Goal: Find specific page/section: Find specific page/section

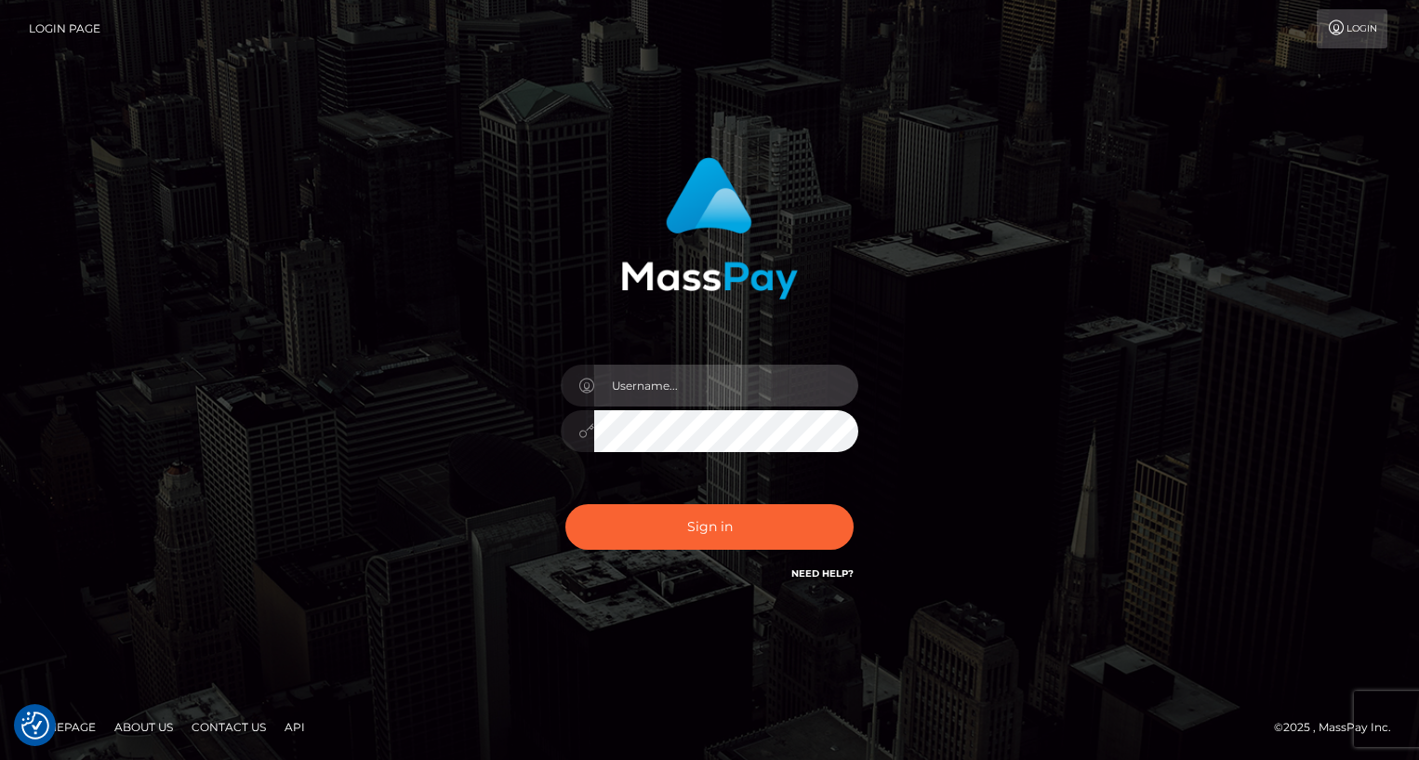
click at [732, 380] on input "text" at bounding box center [726, 385] width 264 height 42
type input "oli.fanvue"
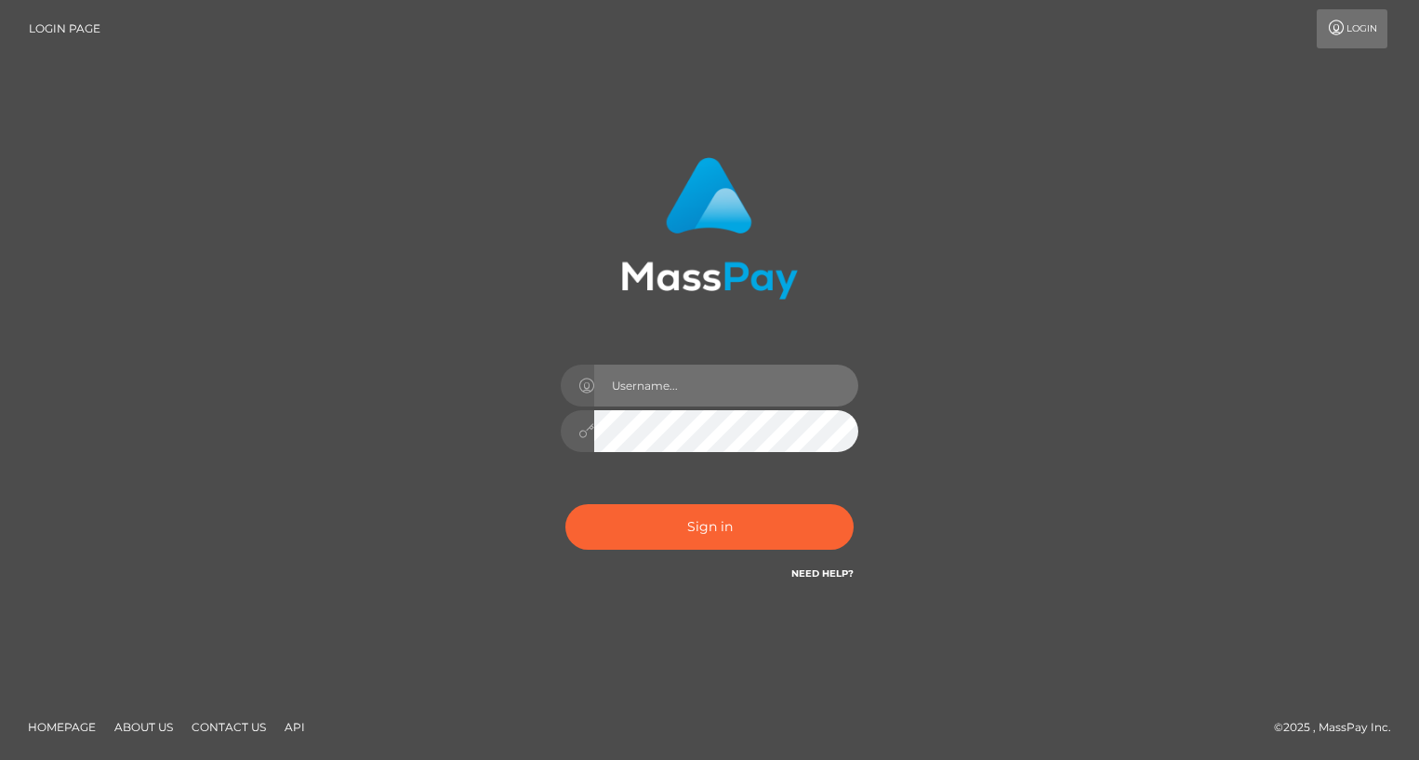
click at [759, 383] on input "text" at bounding box center [726, 385] width 264 height 42
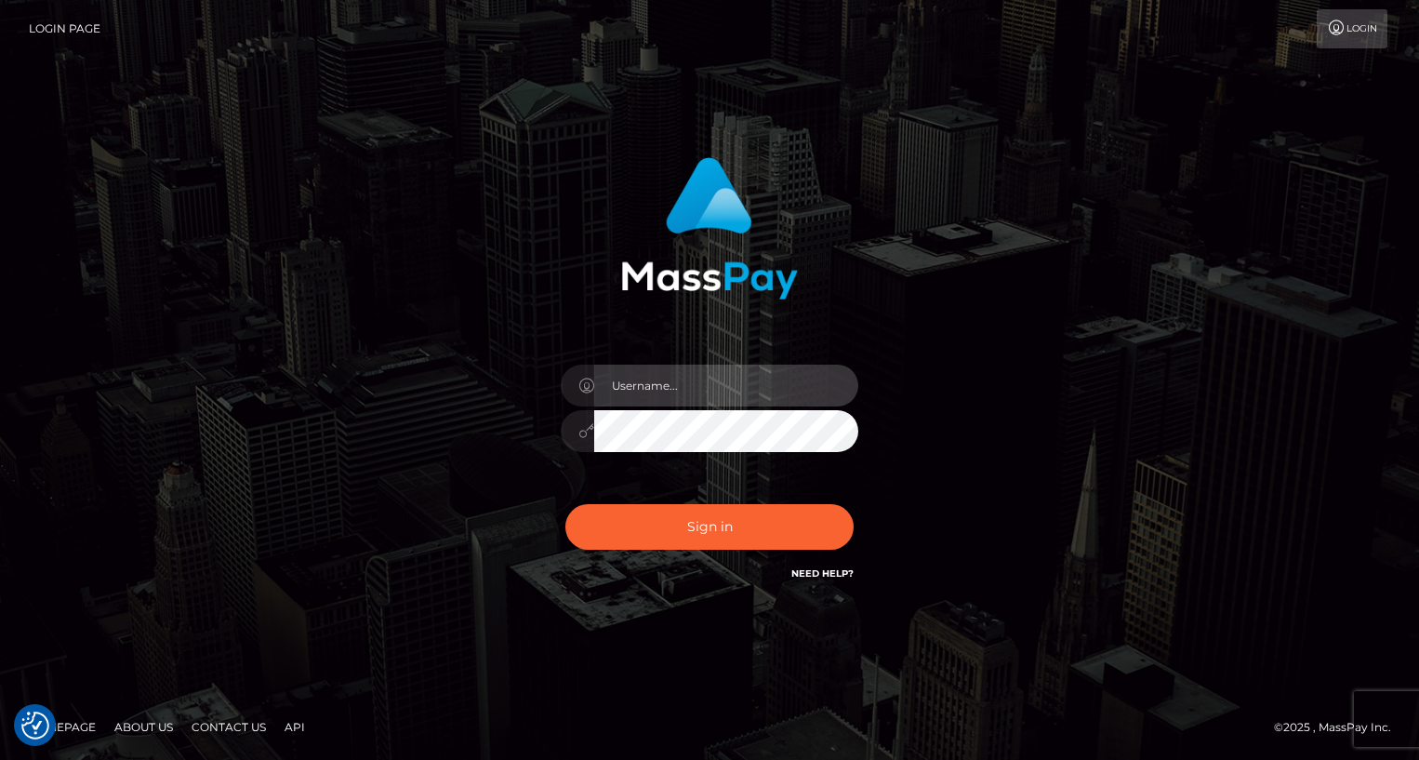
type input "oli.fanvue"
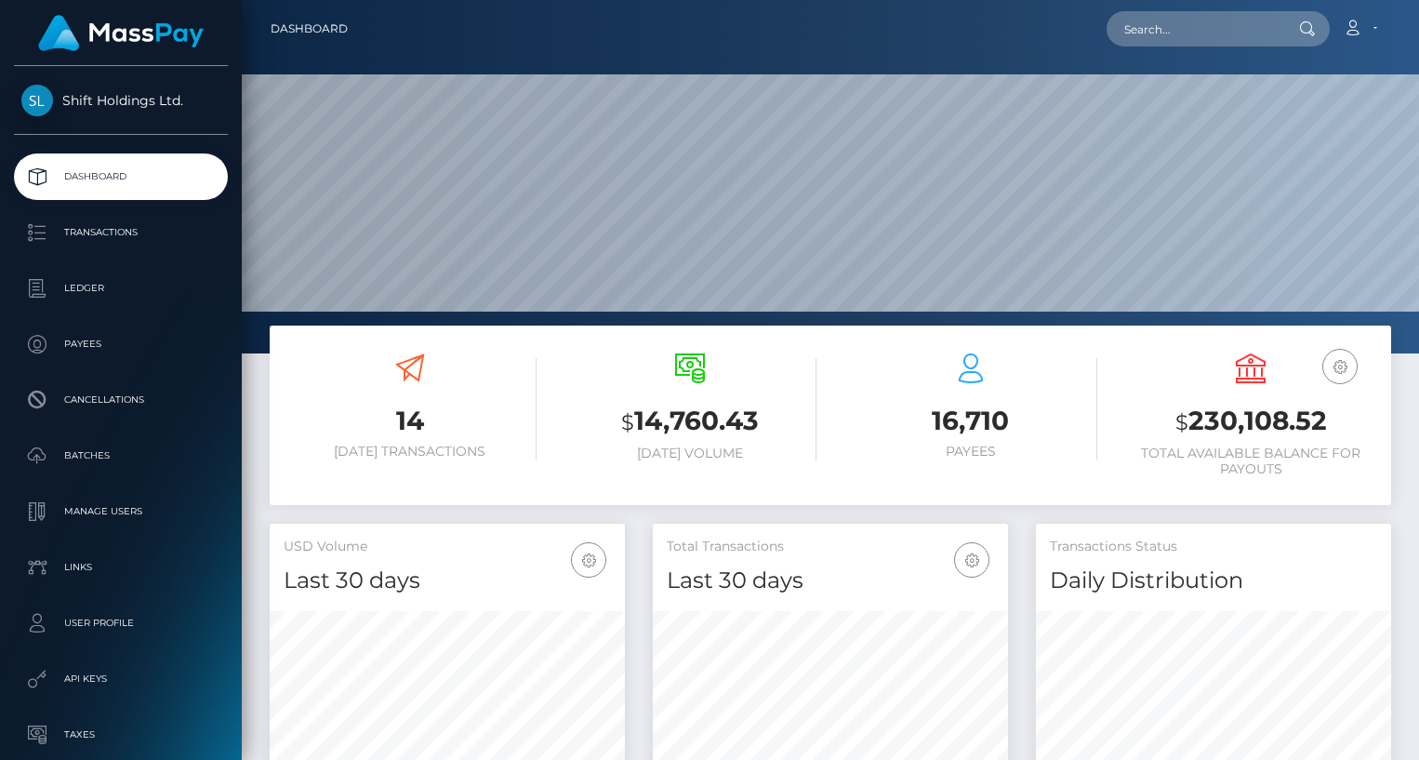
scroll to position [329, 355]
click at [1170, 41] on input "text" at bounding box center [1193, 28] width 175 height 35
paste input "[EMAIL_ADDRESS][DOMAIN_NAME]"
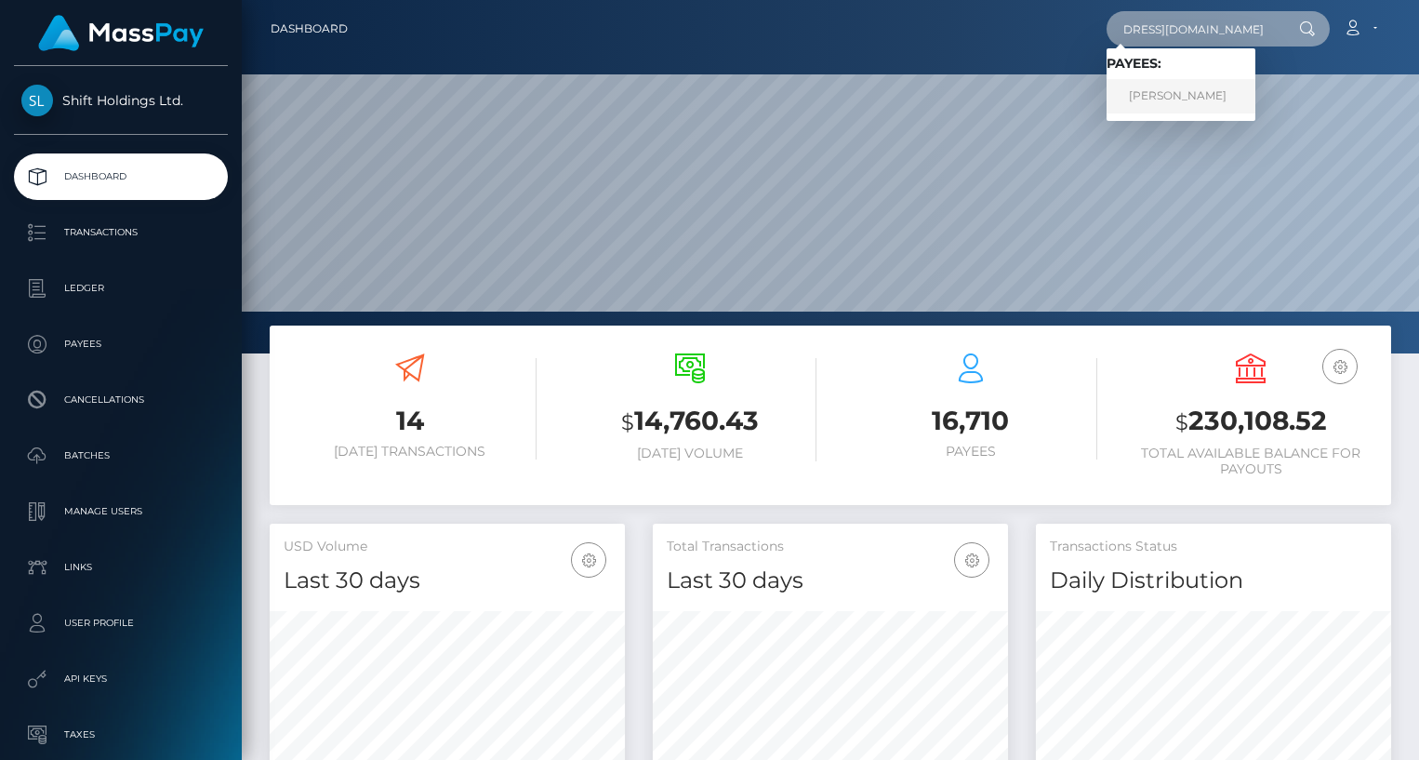
type input "[EMAIL_ADDRESS][DOMAIN_NAME]"
click at [1192, 92] on link "NORBERT ZDZISLAW PILAT" at bounding box center [1180, 96] width 149 height 34
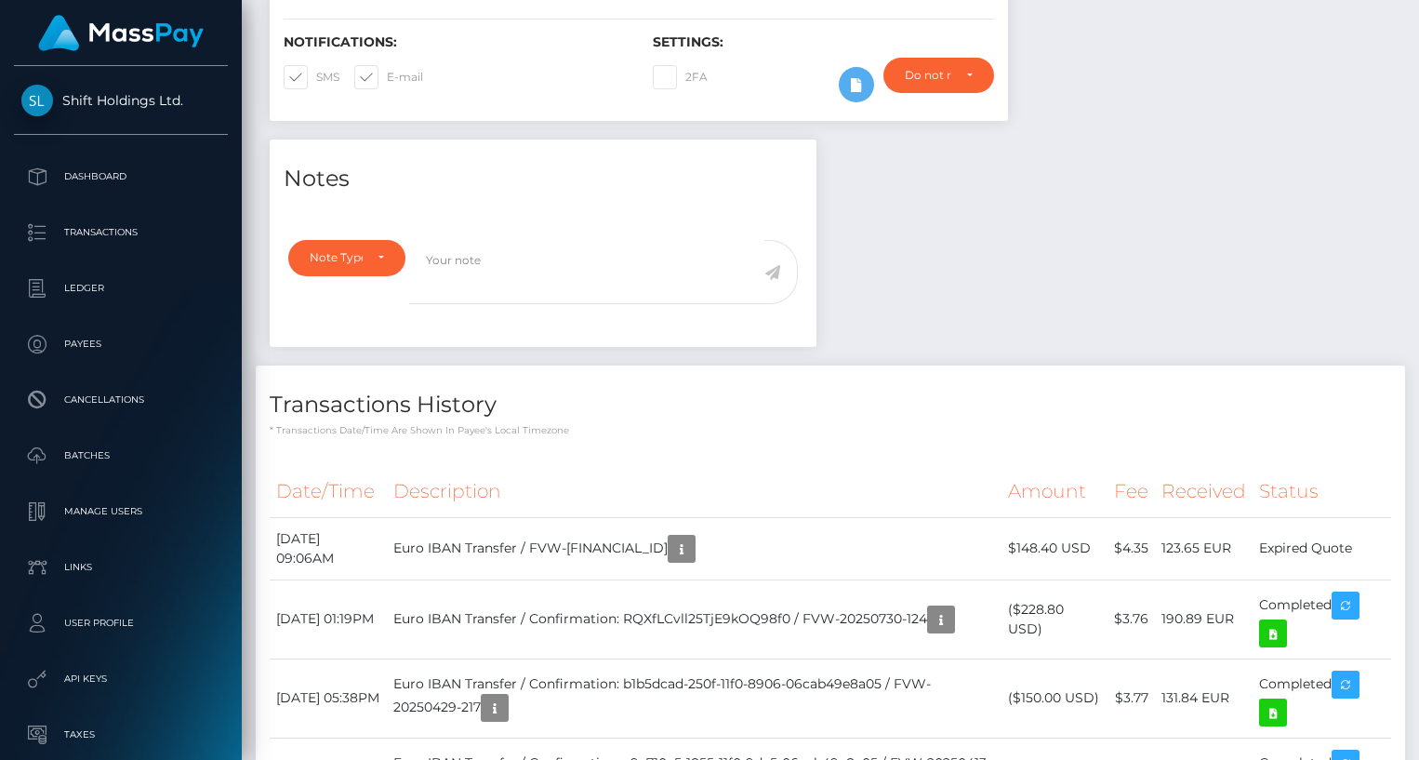
scroll to position [535, 0]
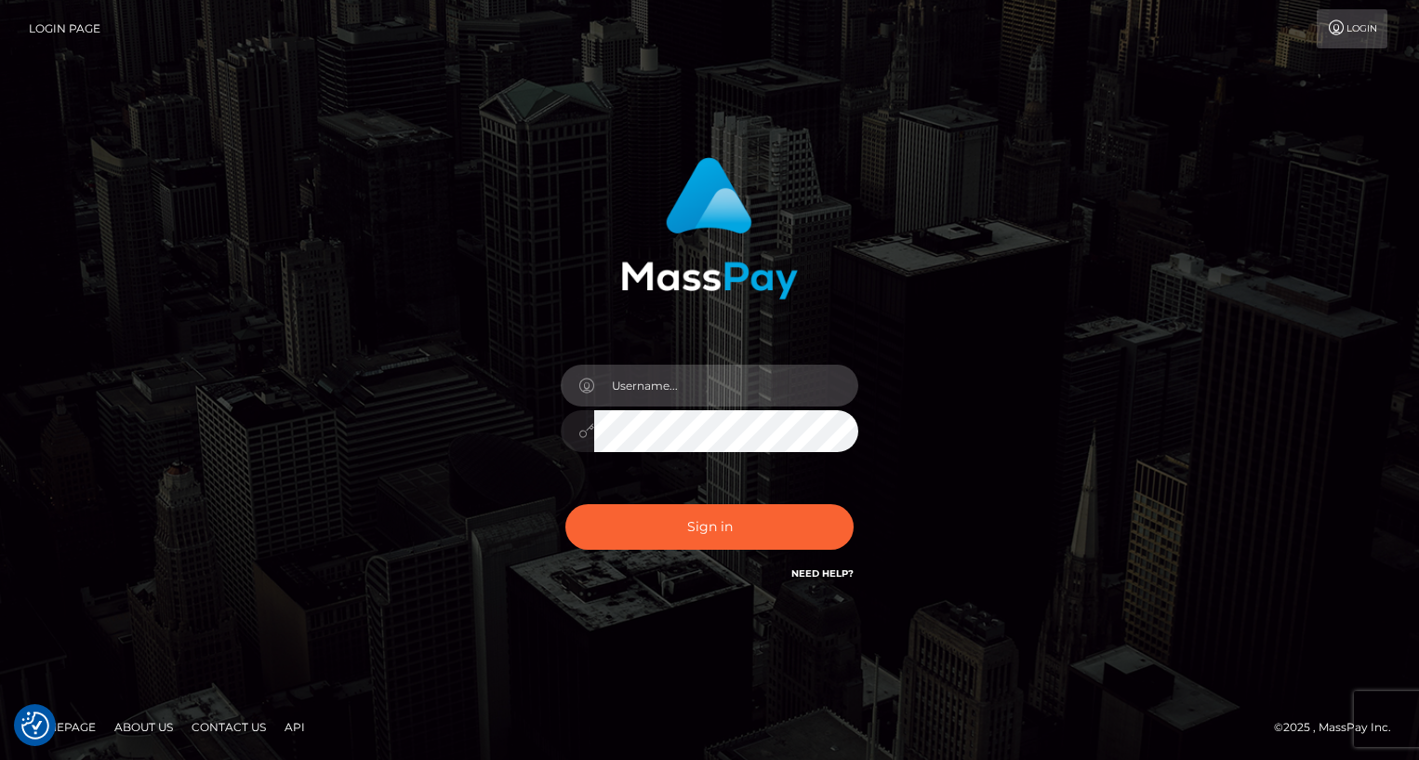
click at [729, 398] on input "text" at bounding box center [726, 385] width 264 height 42
type input "oli.fanvue"
click at [707, 390] on input "text" at bounding box center [726, 385] width 264 height 42
type input "oli.fanvue"
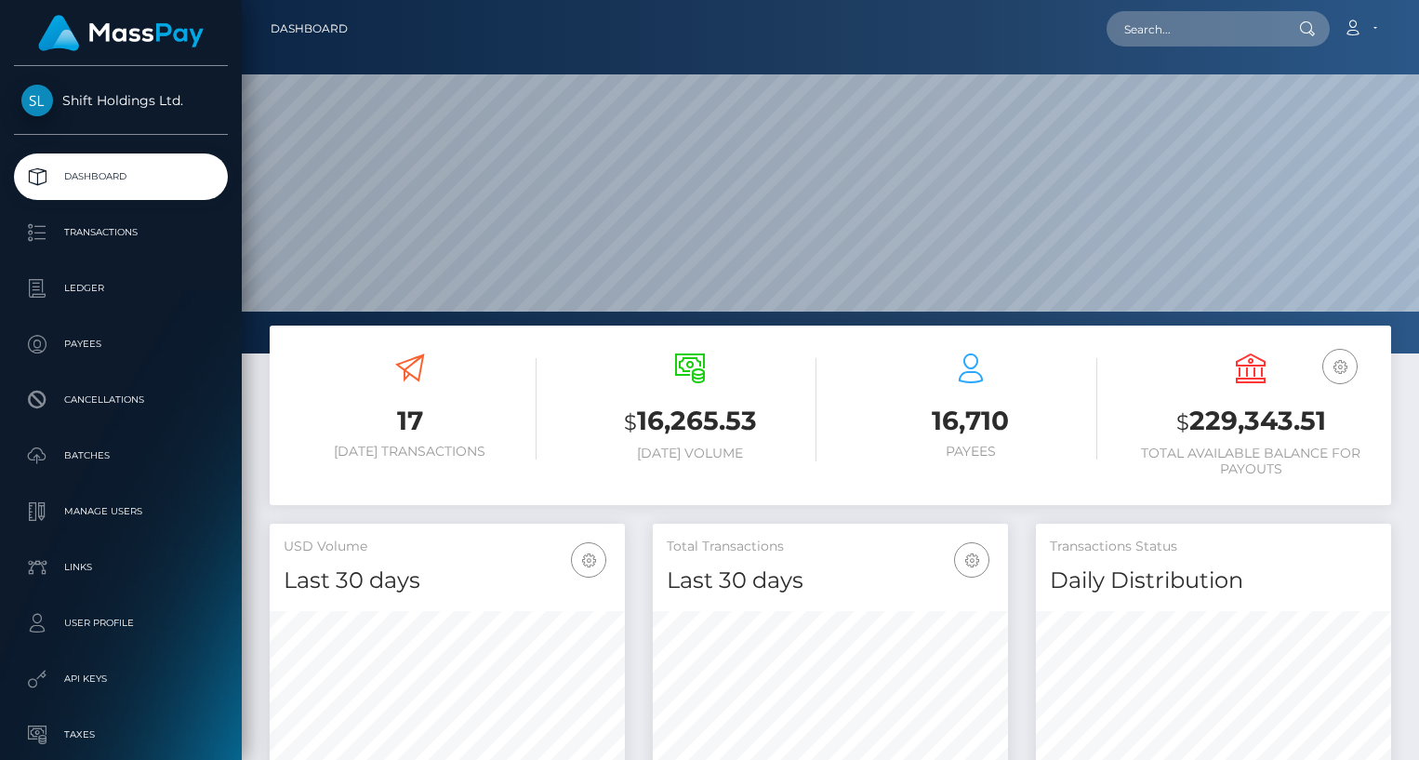
scroll to position [329, 355]
click at [1207, 34] on input "text" at bounding box center [1193, 28] width 175 height 35
paste input "ezovdraco@gmail.com"
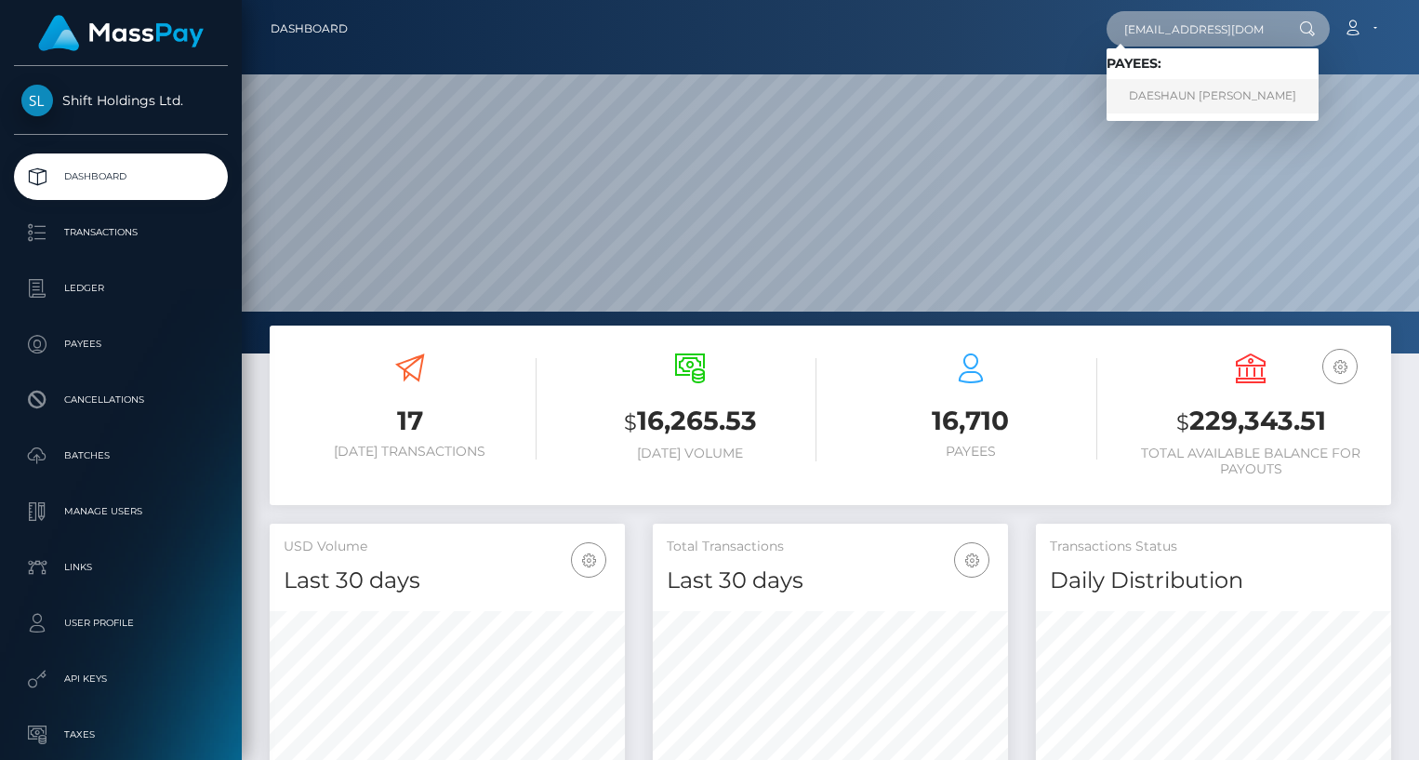
type input "ezovdraco@gmail.com"
click at [1219, 87] on link "DAESHAUN KEYON-LAMONT JOHNSON" at bounding box center [1212, 96] width 212 height 34
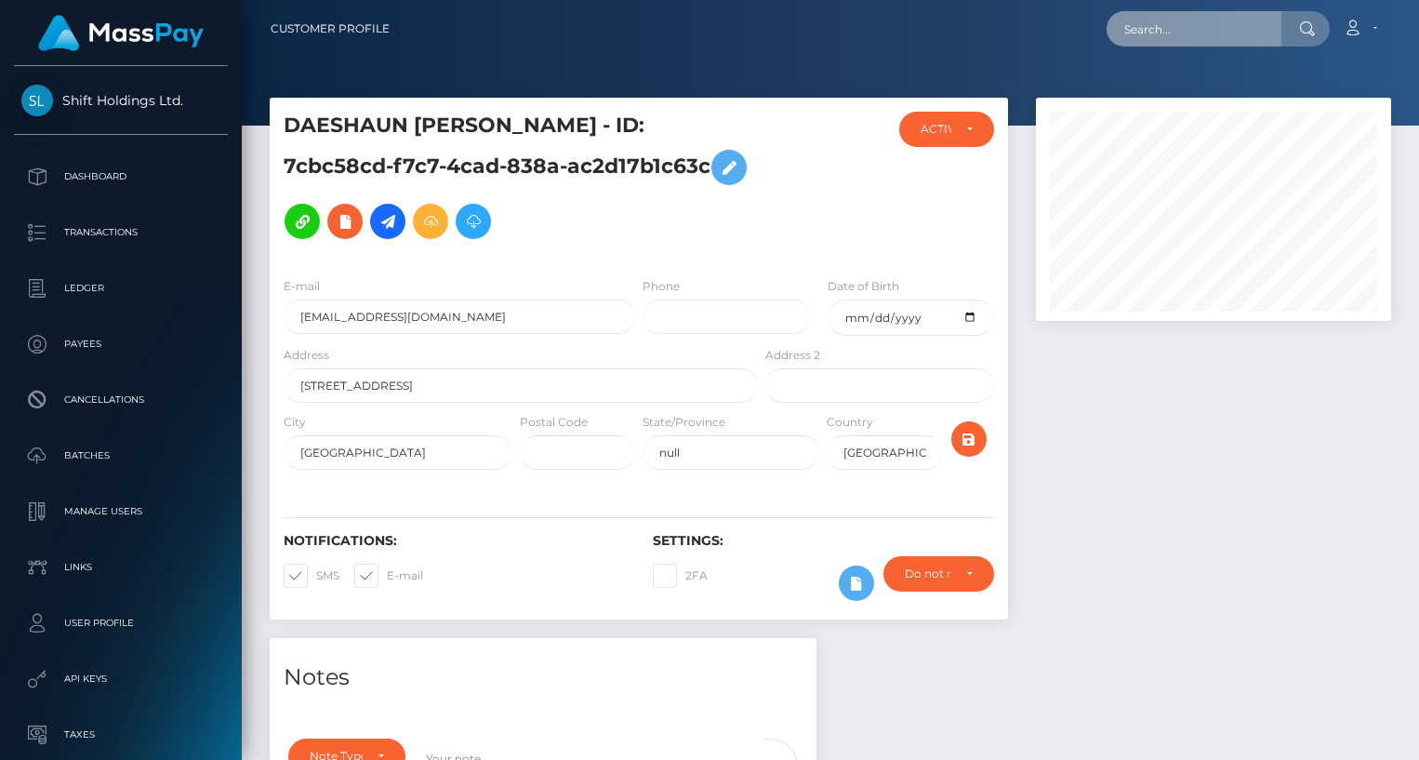
click at [1224, 31] on input "text" at bounding box center [1193, 28] width 175 height 35
paste input "jas.eleonora96@hotmail.com"
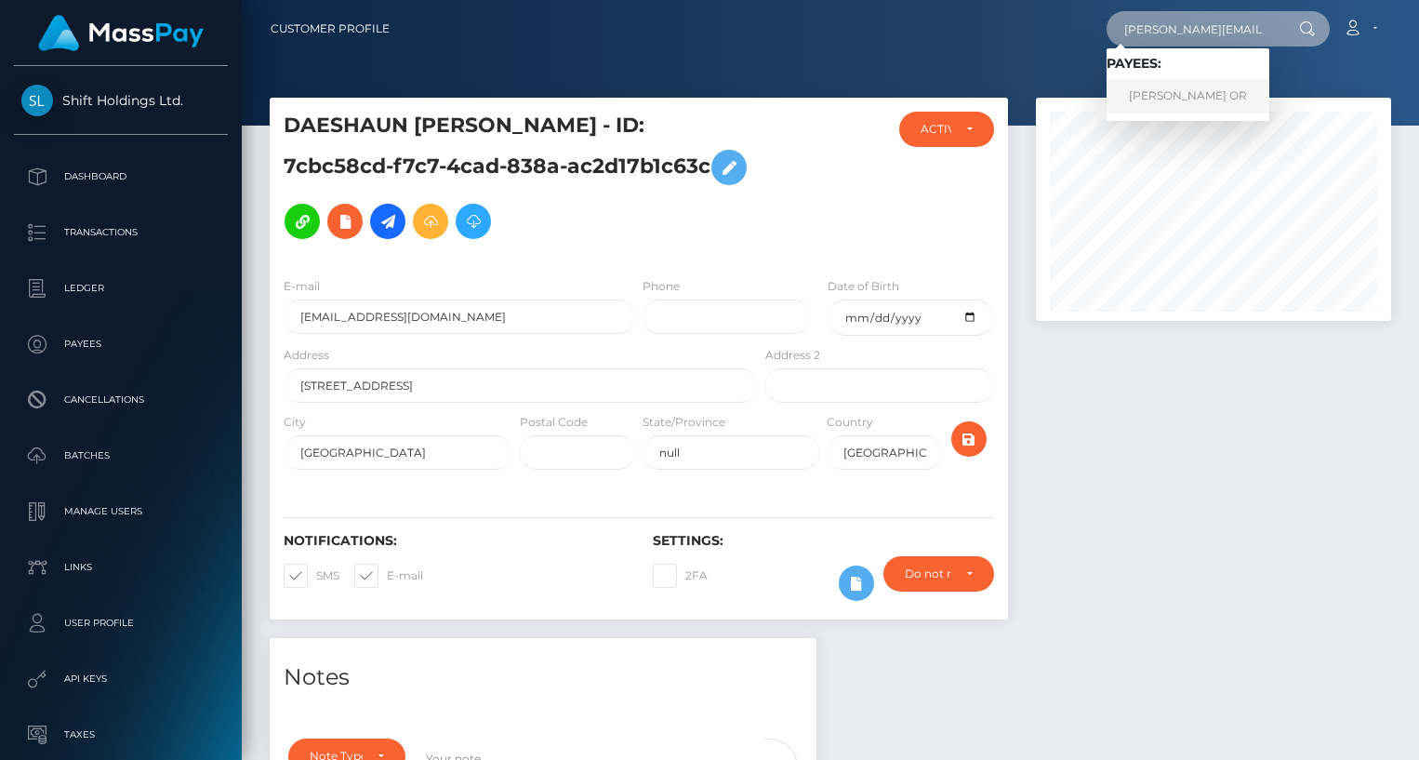
type input "jas.eleonora96@hotmail.com"
click at [1197, 99] on link "JASMIN ELEONORA OR" at bounding box center [1187, 96] width 163 height 34
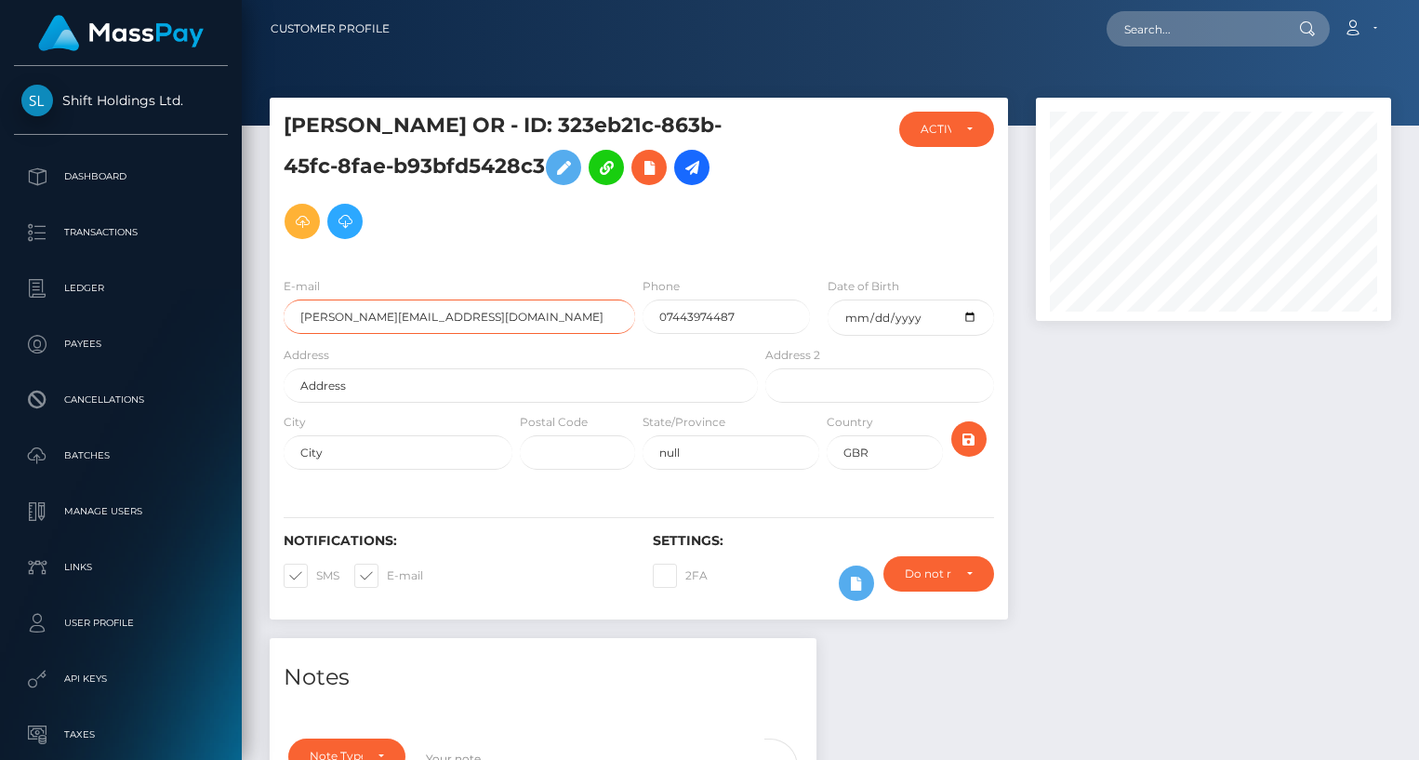
click at [414, 314] on input "jas.eleonora96@hotmail.com" at bounding box center [459, 316] width 351 height 34
click at [463, 312] on input "jas.eleonora96@hotmail.com" at bounding box center [459, 316] width 351 height 34
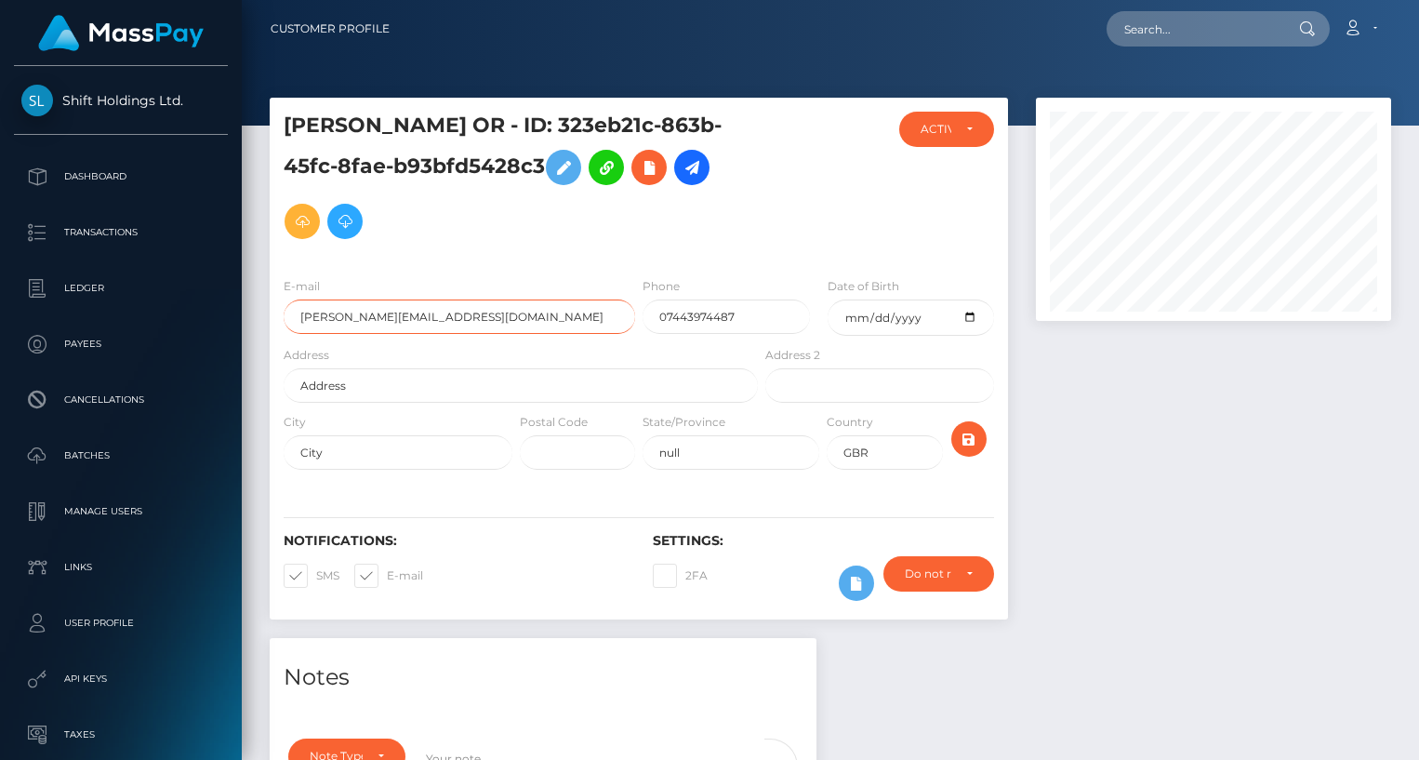
click at [463, 312] on input "jas.eleonora96@hotmail.com" at bounding box center [459, 316] width 351 height 34
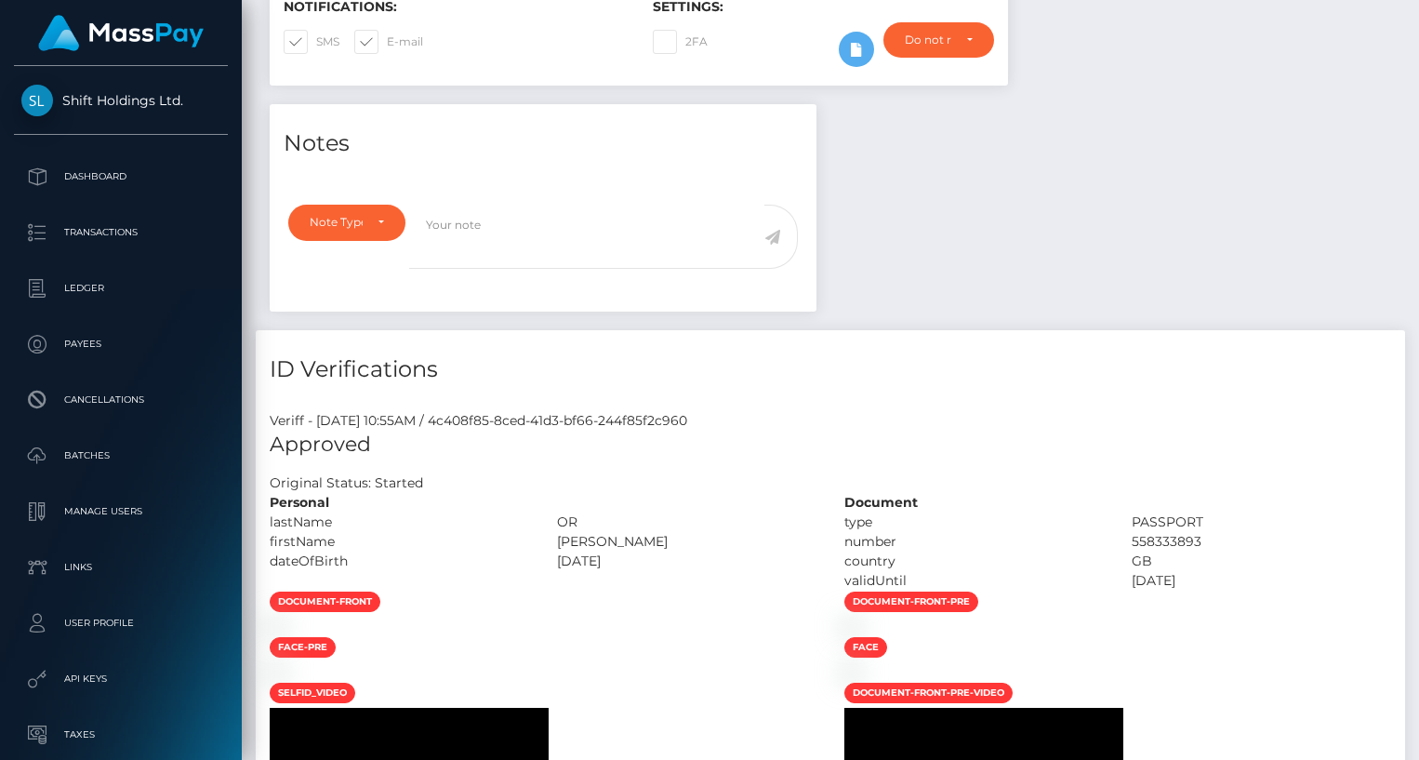
scroll to position [495, 0]
